Goal: Use online tool/utility: Utilize a website feature to perform a specific function

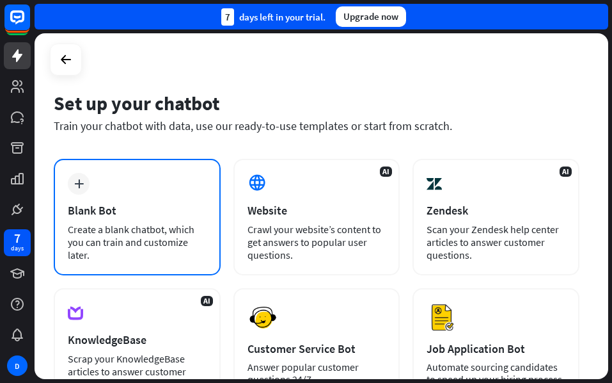
click at [128, 210] on div "Blank Bot" at bounding box center [137, 210] width 139 height 15
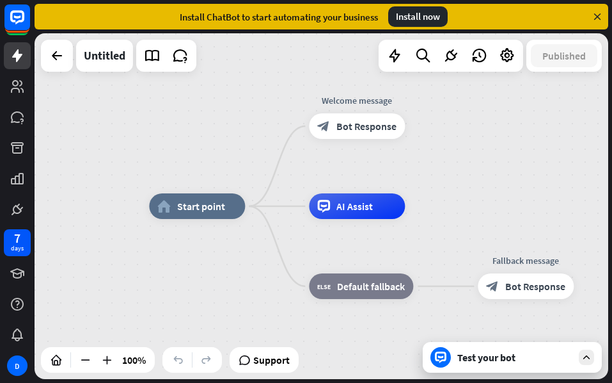
click at [495, 351] on div "Test your bot" at bounding box center [514, 357] width 115 height 13
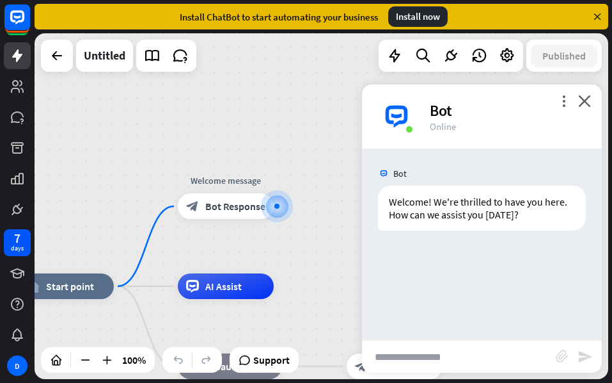
click at [495, 351] on input "text" at bounding box center [459, 356] width 194 height 32
type input "**********"
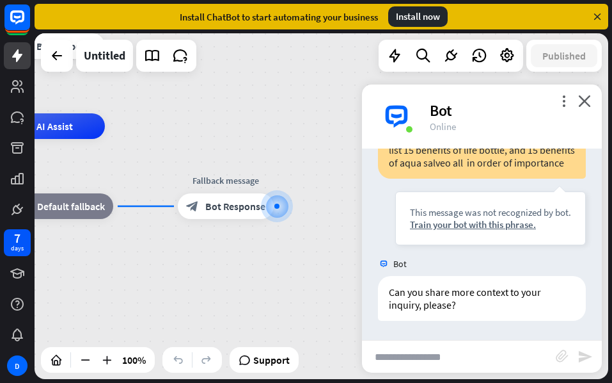
scroll to position [140, 0]
click at [232, 203] on span "Bot Response" at bounding box center [235, 206] width 60 height 13
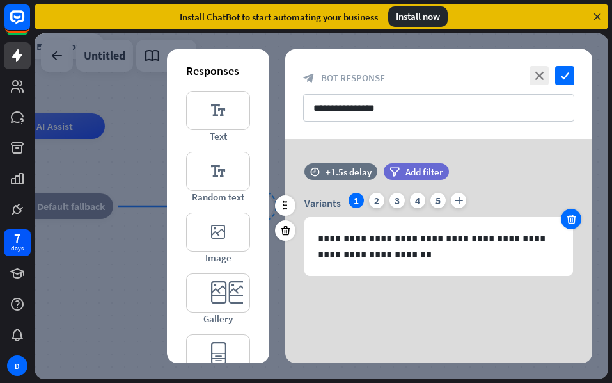
click at [566, 216] on icon at bounding box center [572, 219] width 12 height 12
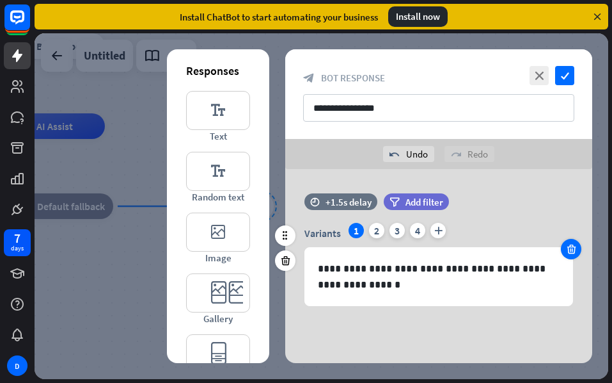
click at [573, 244] on icon at bounding box center [572, 249] width 12 height 12
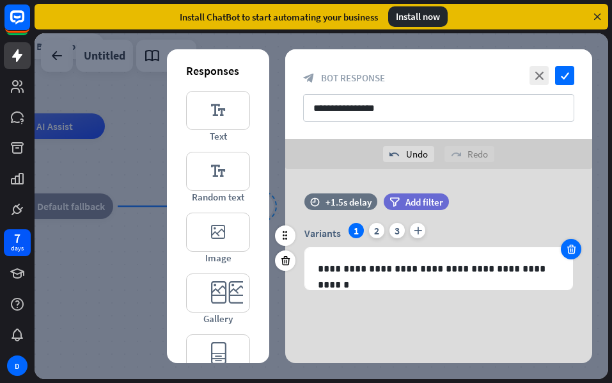
click at [573, 244] on icon at bounding box center [572, 249] width 12 height 12
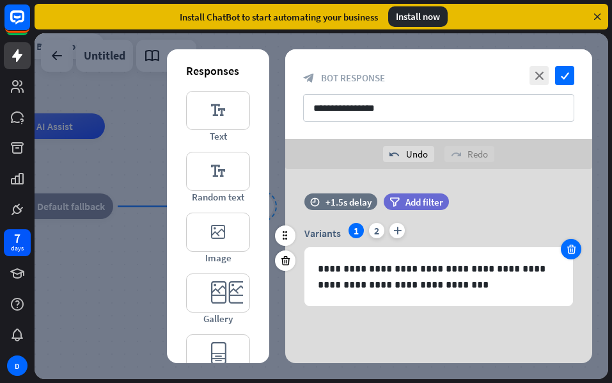
click at [573, 244] on icon at bounding box center [572, 249] width 12 height 12
click at [280, 258] on icon at bounding box center [286, 261] width 12 height 12
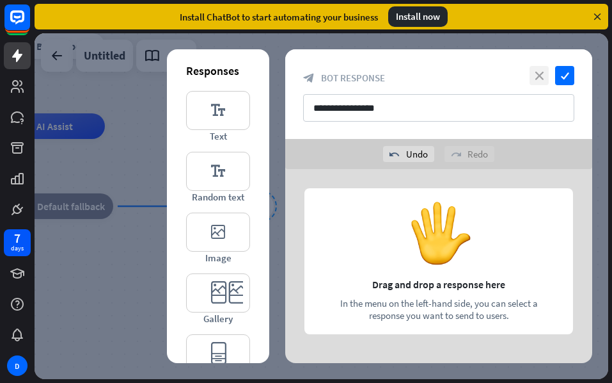
click at [544, 75] on icon "close" at bounding box center [539, 75] width 19 height 19
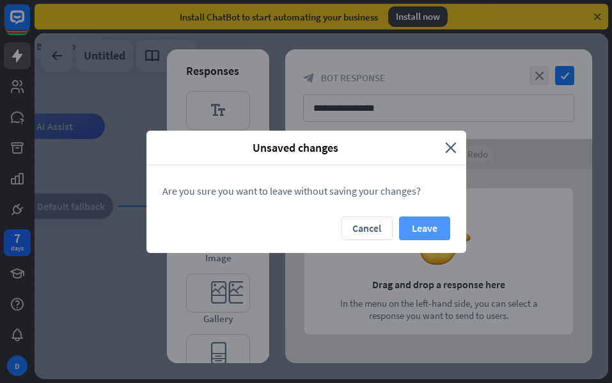
click at [443, 227] on button "Leave" at bounding box center [424, 228] width 51 height 24
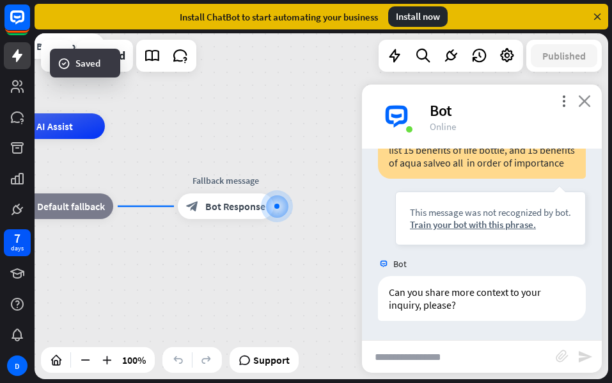
click at [585, 95] on icon "close" at bounding box center [584, 101] width 13 height 12
